Goal: Information Seeking & Learning: Find contact information

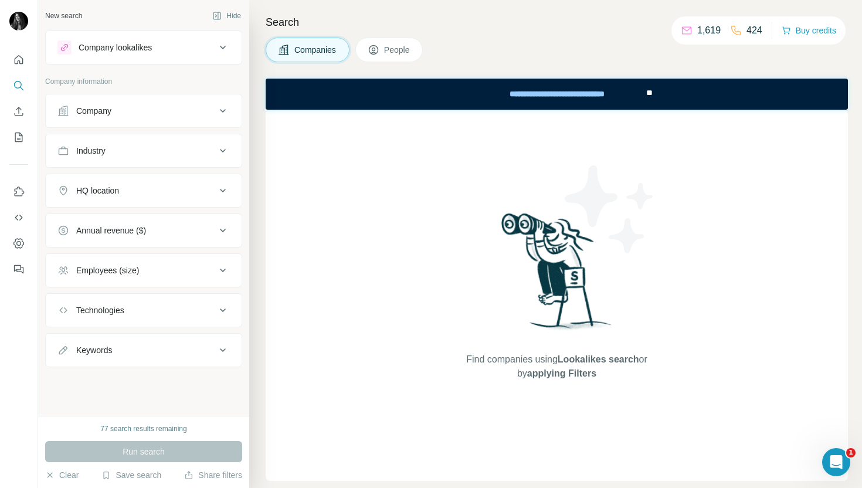
click at [164, 123] on button "Company" at bounding box center [144, 111] width 196 height 28
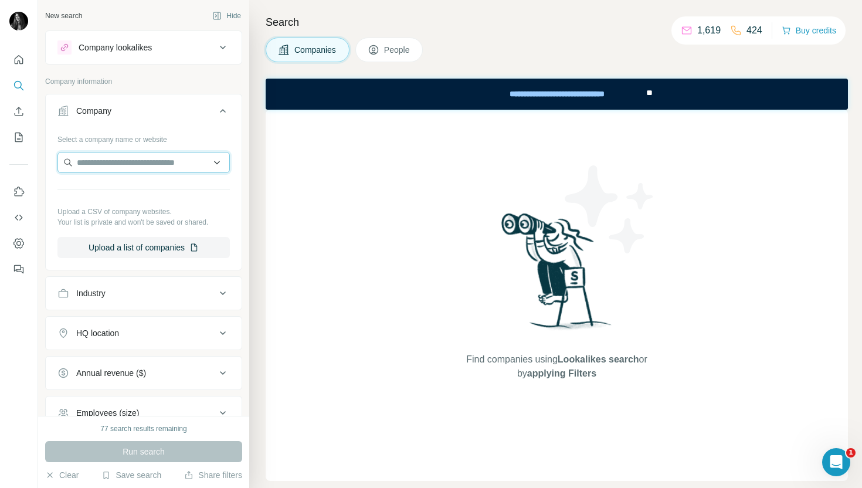
click at [158, 162] on input "text" at bounding box center [143, 162] width 172 height 21
click at [161, 185] on div "Type to search" at bounding box center [143, 189] width 167 height 23
click at [142, 162] on input "text" at bounding box center [143, 162] width 172 height 21
paste input "*"
click at [124, 162] on input "text" at bounding box center [143, 162] width 172 height 21
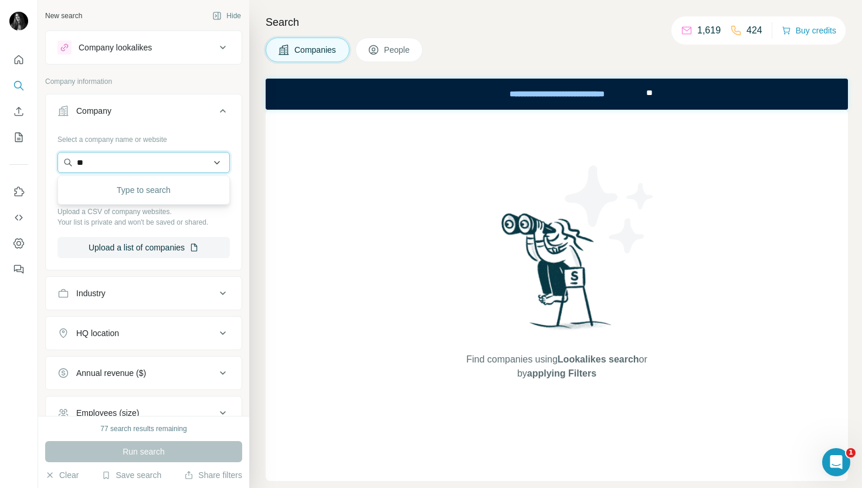
type input "*"
type input "**********"
drag, startPoint x: 163, startPoint y: 161, endPoint x: 48, endPoint y: 161, distance: 114.9
click at [48, 161] on div "**********" at bounding box center [144, 199] width 196 height 138
paste input "**********"
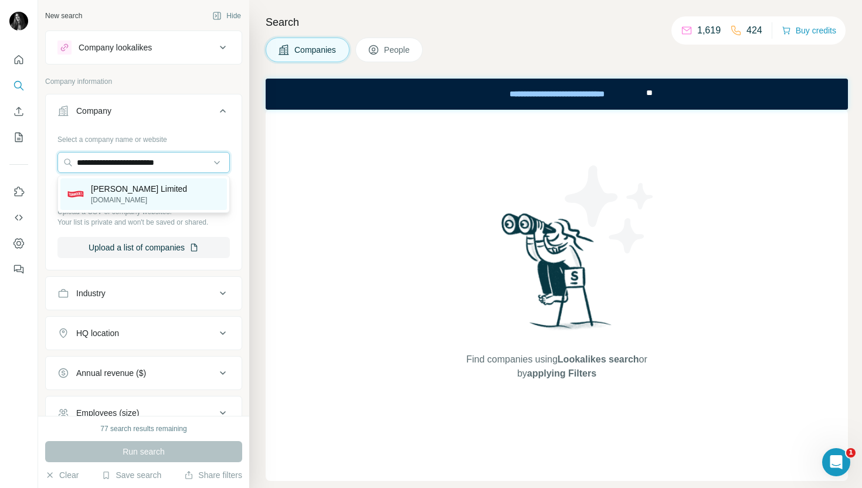
type input "**********"
click at [95, 189] on p "[PERSON_NAME] Limited" at bounding box center [139, 189] width 96 height 12
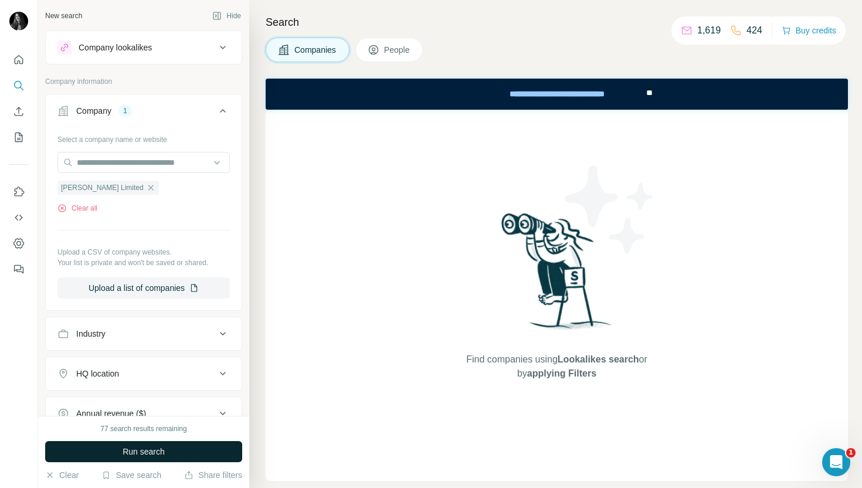
click at [151, 461] on button "Run search" at bounding box center [143, 451] width 197 height 21
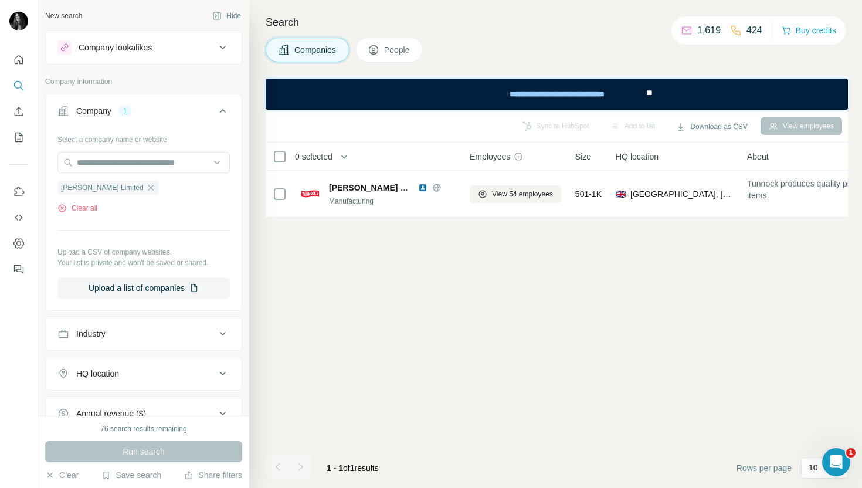
click at [151, 453] on div "Run search" at bounding box center [143, 451] width 197 height 21
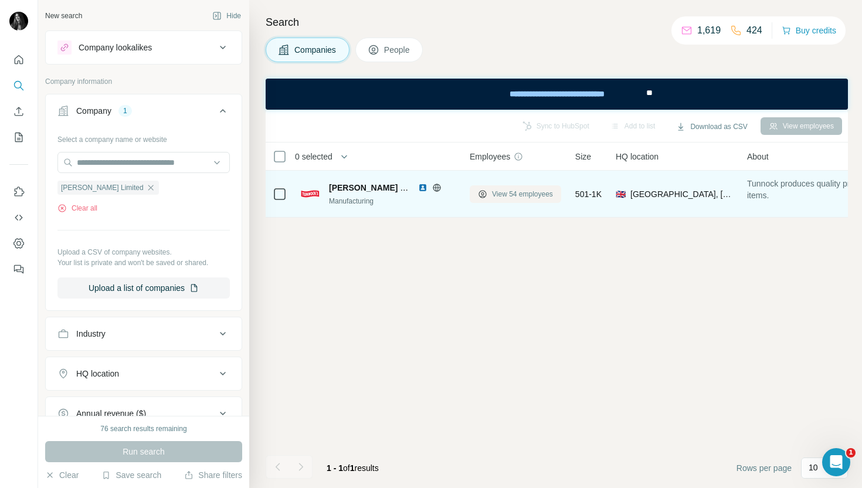
click at [512, 194] on span "View 54 employees" at bounding box center [522, 194] width 61 height 11
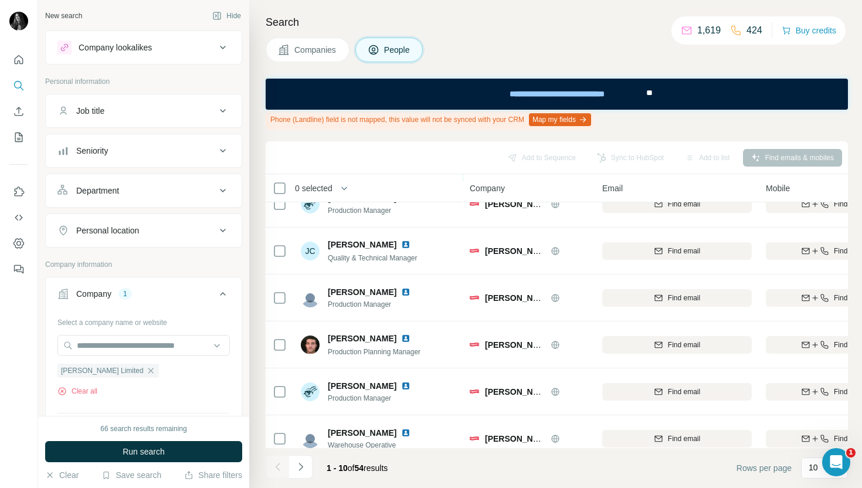
scroll to position [223, 0]
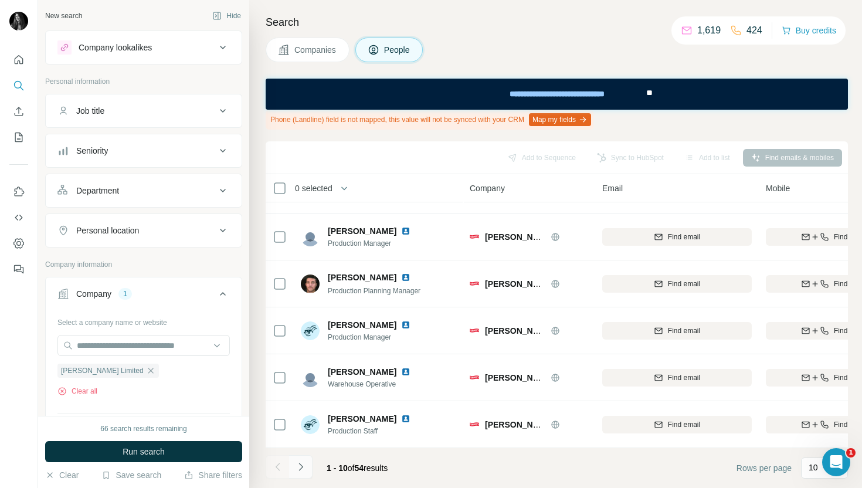
click at [298, 468] on icon "Navigate to next page" at bounding box center [301, 467] width 12 height 12
click at [301, 466] on icon "Navigate to next page" at bounding box center [300, 467] width 4 height 8
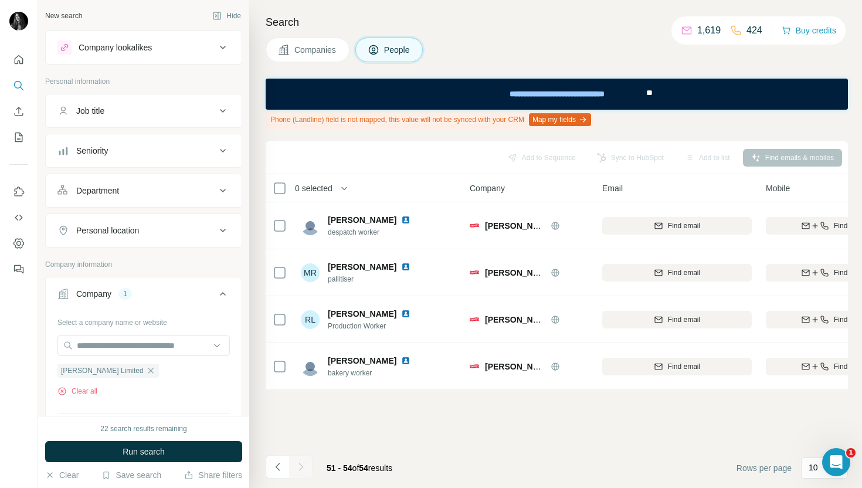
scroll to position [0, 0]
click at [281, 468] on icon "Navigate to previous page" at bounding box center [278, 467] width 12 height 12
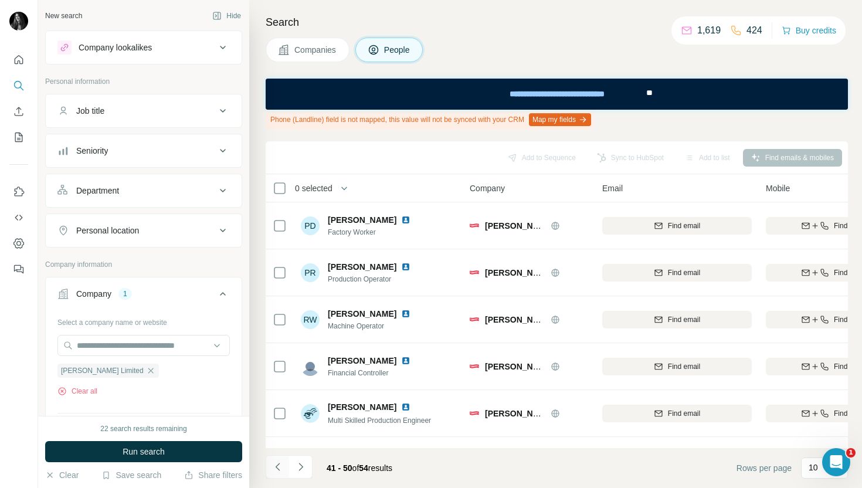
click at [281, 468] on icon "Navigate to previous page" at bounding box center [278, 467] width 12 height 12
click at [281, 468] on div at bounding box center [277, 466] width 23 height 23
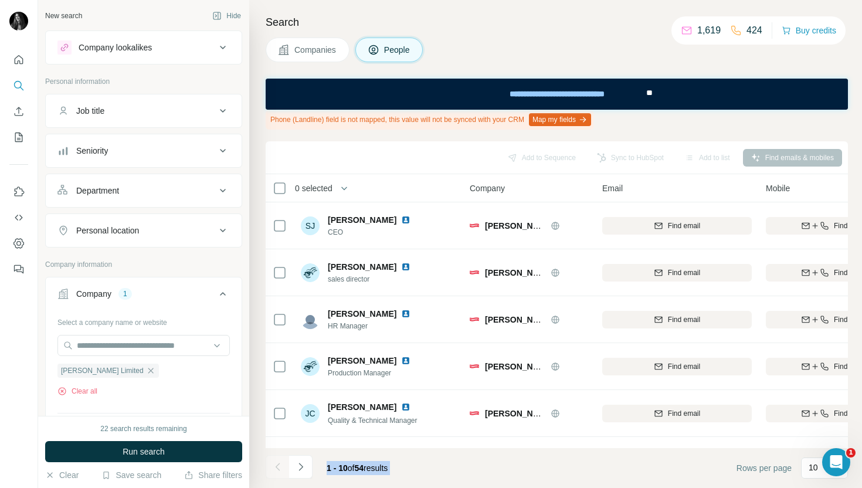
click at [281, 468] on div at bounding box center [277, 466] width 23 height 23
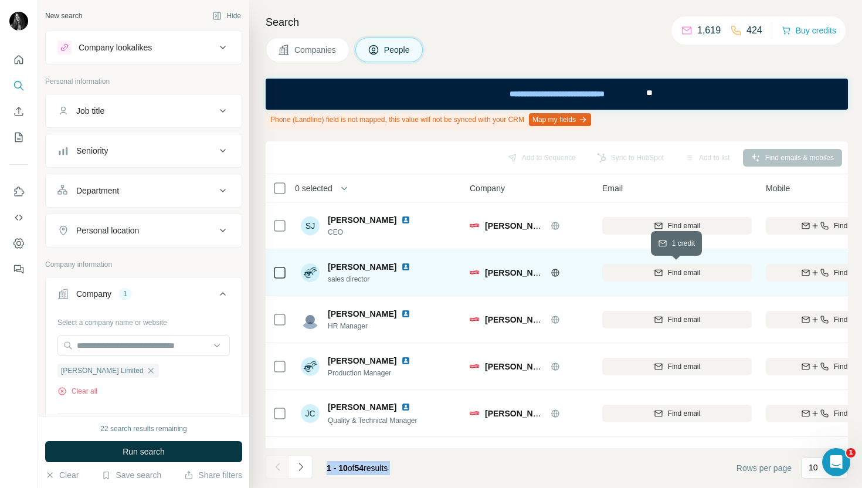
click at [677, 270] on span "Find email" at bounding box center [684, 272] width 32 height 11
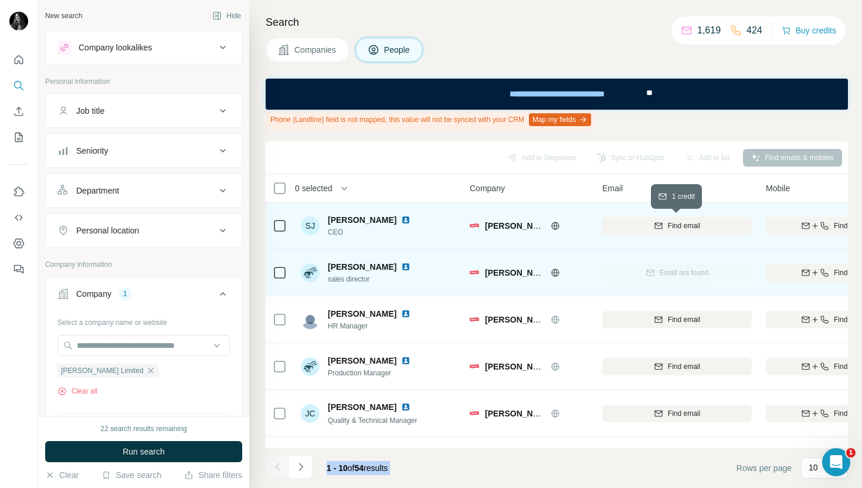
click at [697, 229] on span "Find email" at bounding box center [684, 225] width 32 height 11
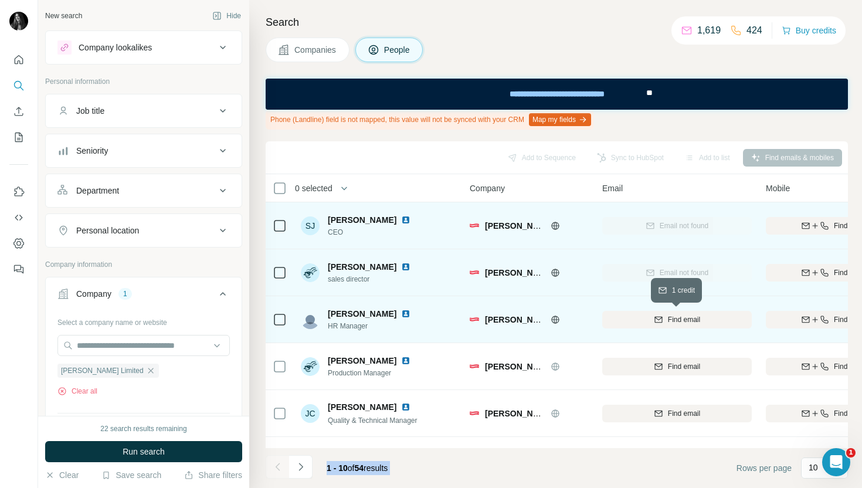
click at [681, 324] on span "Find email" at bounding box center [684, 319] width 32 height 11
click at [152, 371] on icon "button" at bounding box center [150, 370] width 9 height 9
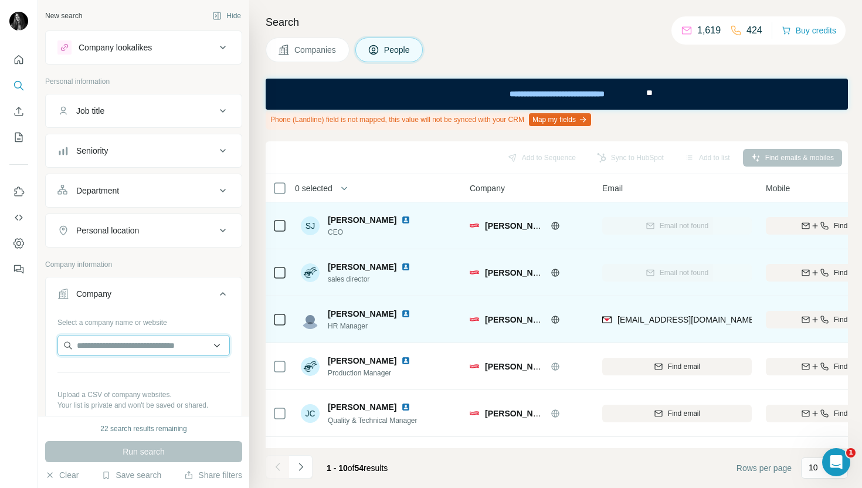
click at [136, 342] on input "text" at bounding box center [143, 345] width 172 height 21
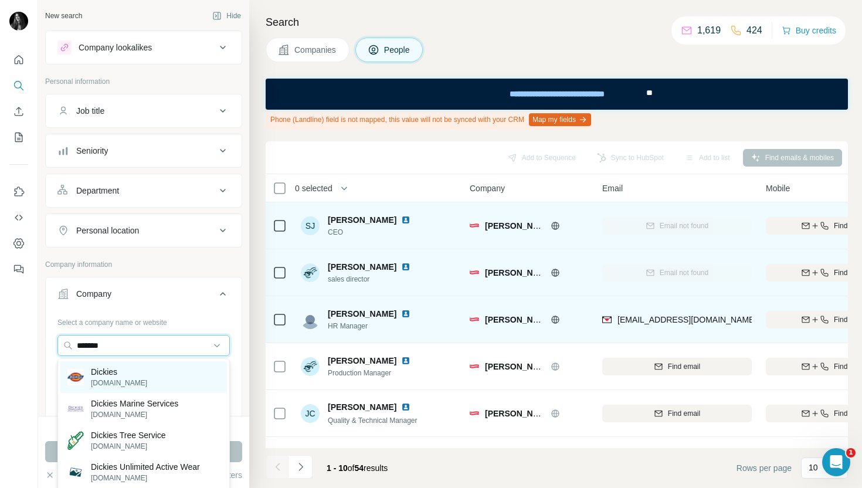
type input "*******"
click at [124, 379] on p "[DOMAIN_NAME]" at bounding box center [119, 383] width 56 height 11
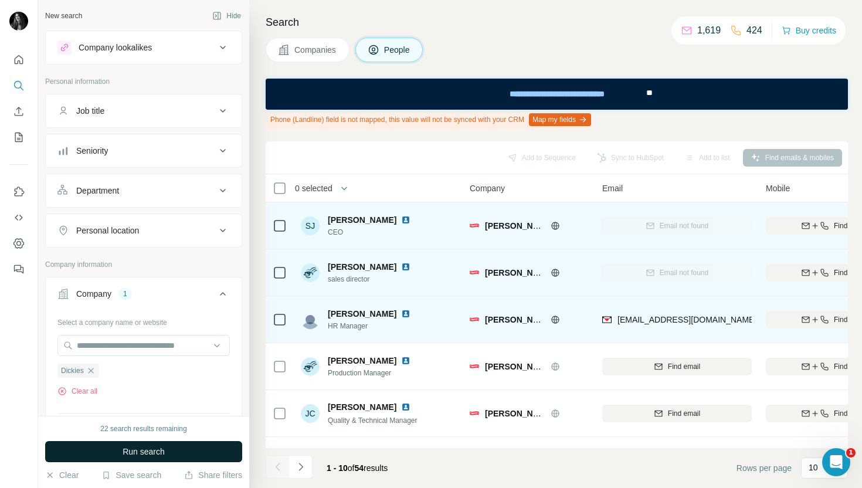
click at [118, 450] on button "Run search" at bounding box center [143, 451] width 197 height 21
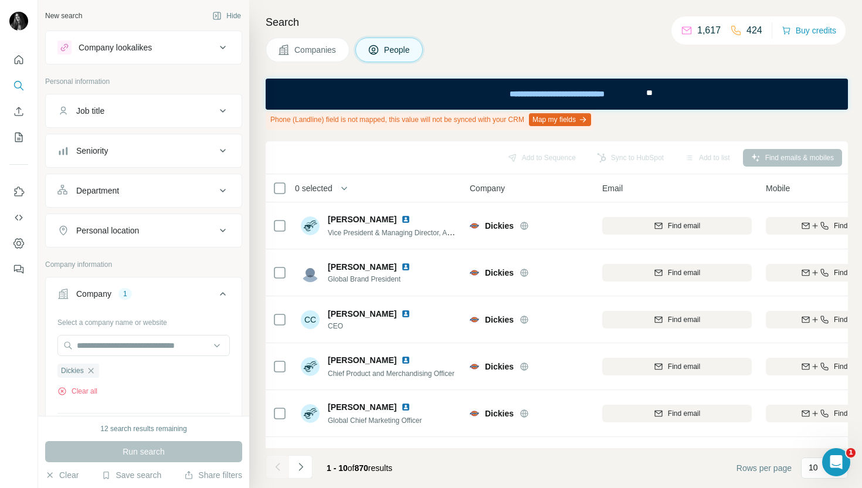
click at [110, 185] on div "Department" at bounding box center [97, 191] width 43 height 12
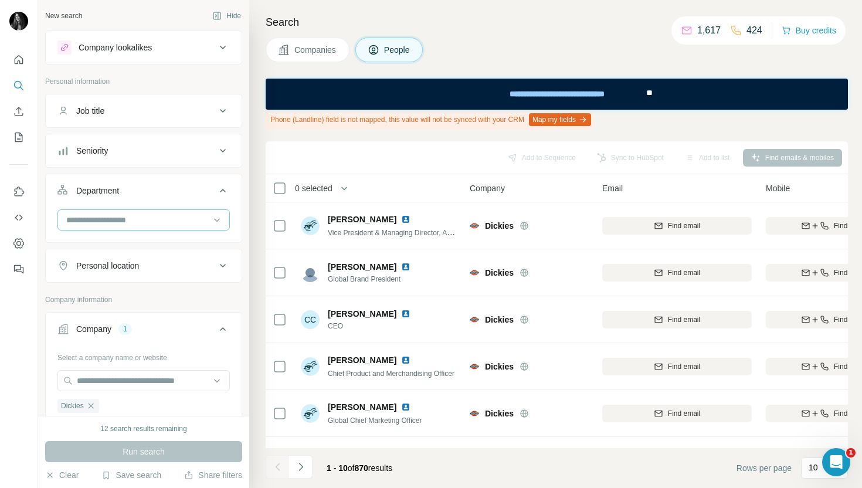
click at [108, 224] on input at bounding box center [137, 219] width 145 height 13
type input "*********"
click at [115, 233] on div "Marketing and Advertising" at bounding box center [143, 246] width 172 height 27
click at [127, 224] on input at bounding box center [137, 219] width 145 height 13
type input "*"
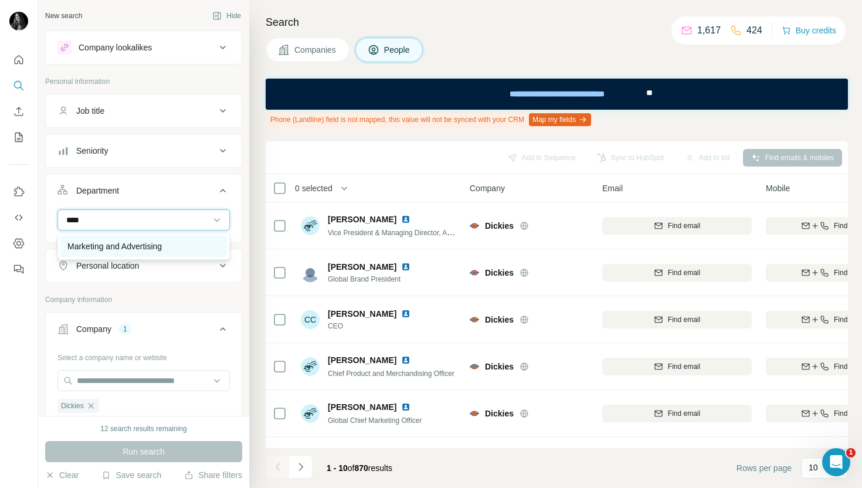
type input "****"
click at [107, 253] on div "Marketing and Advertising" at bounding box center [143, 246] width 167 height 21
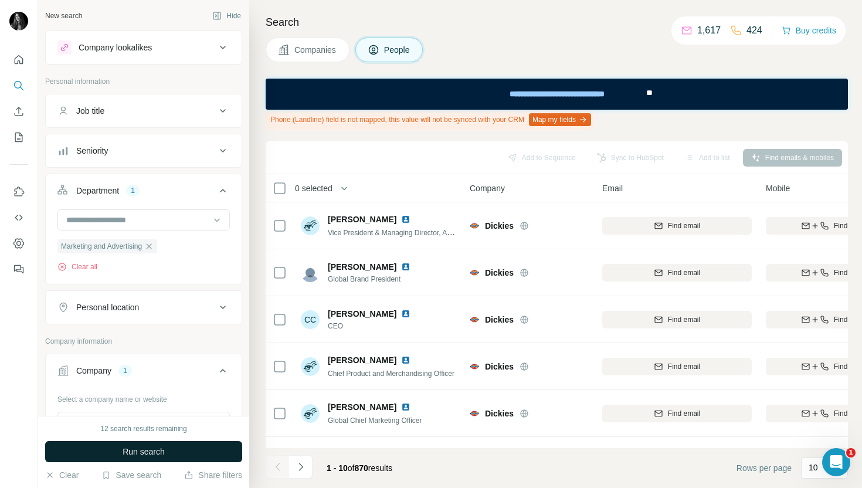
click at [133, 451] on span "Run search" at bounding box center [144, 452] width 42 height 12
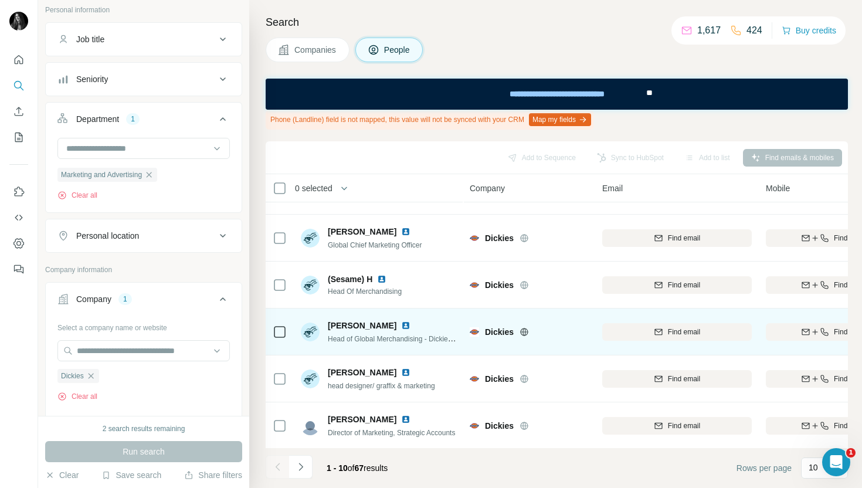
scroll to position [32, 0]
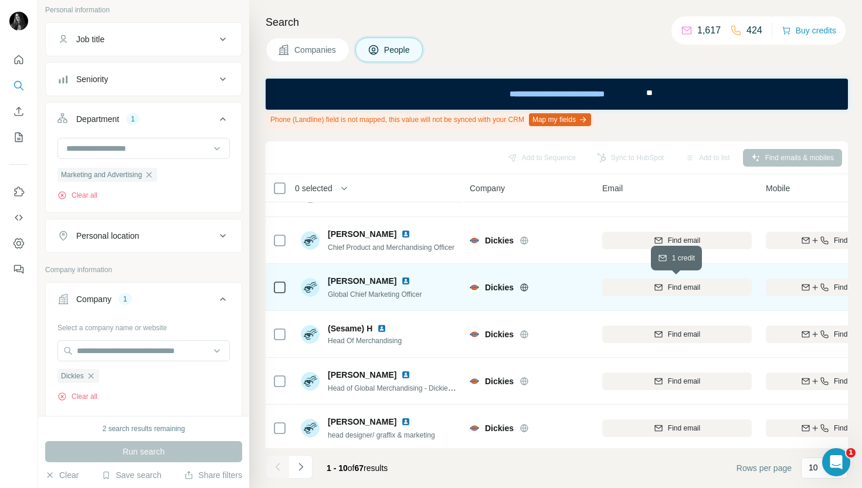
click at [680, 284] on span "Find email" at bounding box center [684, 287] width 32 height 11
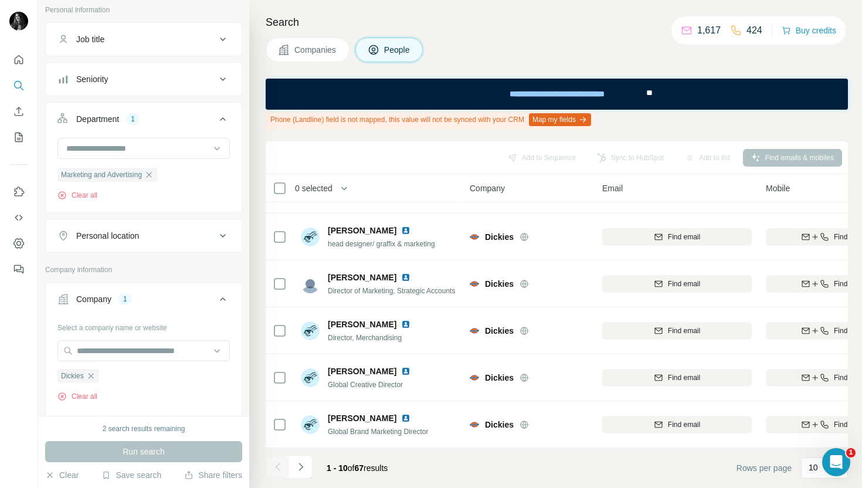
scroll to position [0, 0]
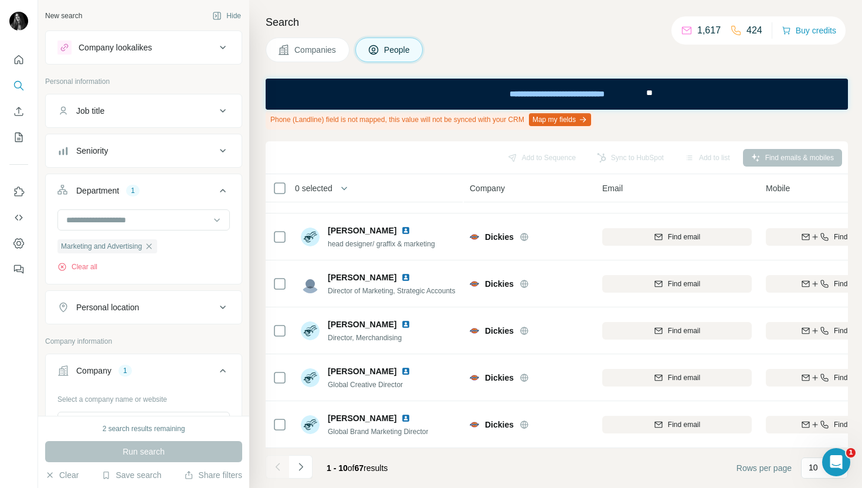
click at [191, 314] on button "Personal location" at bounding box center [144, 307] width 196 height 28
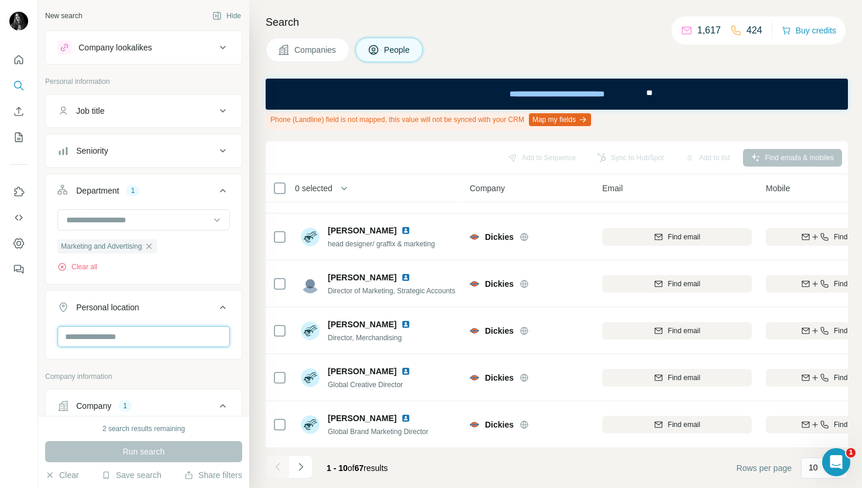
click at [168, 341] on input "text" at bounding box center [143, 336] width 172 height 21
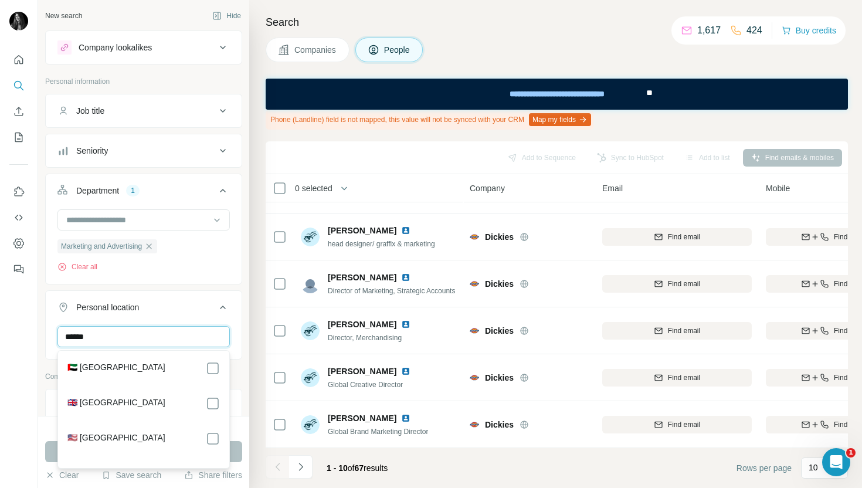
type input "******"
click at [255, 371] on div "Search Companies People Phone (Landline) field is not mapped, this value will n…" at bounding box center [555, 244] width 613 height 488
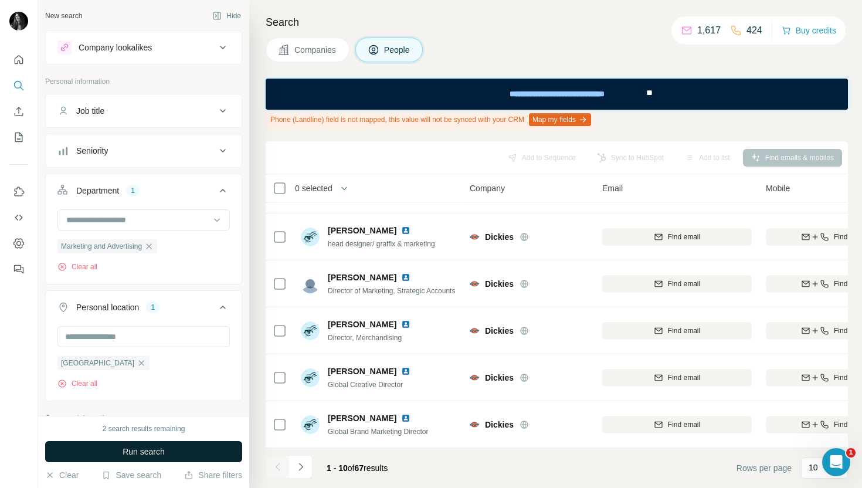
click at [205, 442] on button "Run search" at bounding box center [143, 451] width 197 height 21
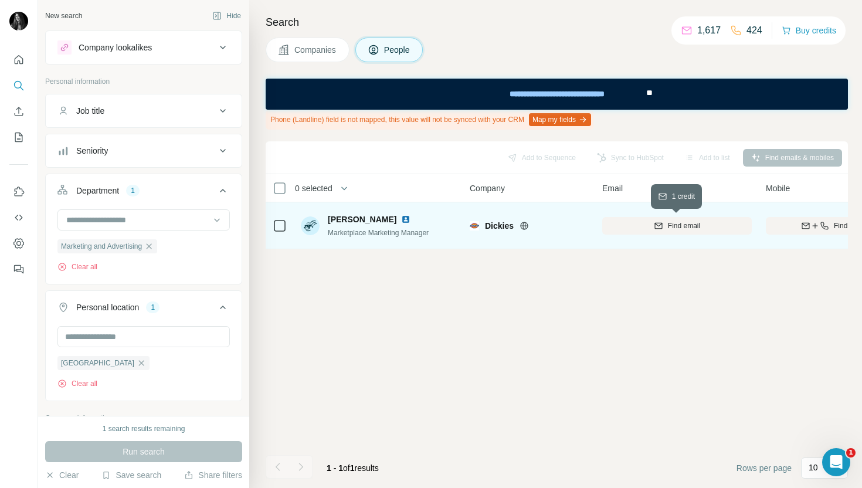
click at [666, 230] on div "Find email" at bounding box center [677, 225] width 150 height 11
